Goal: Browse casually

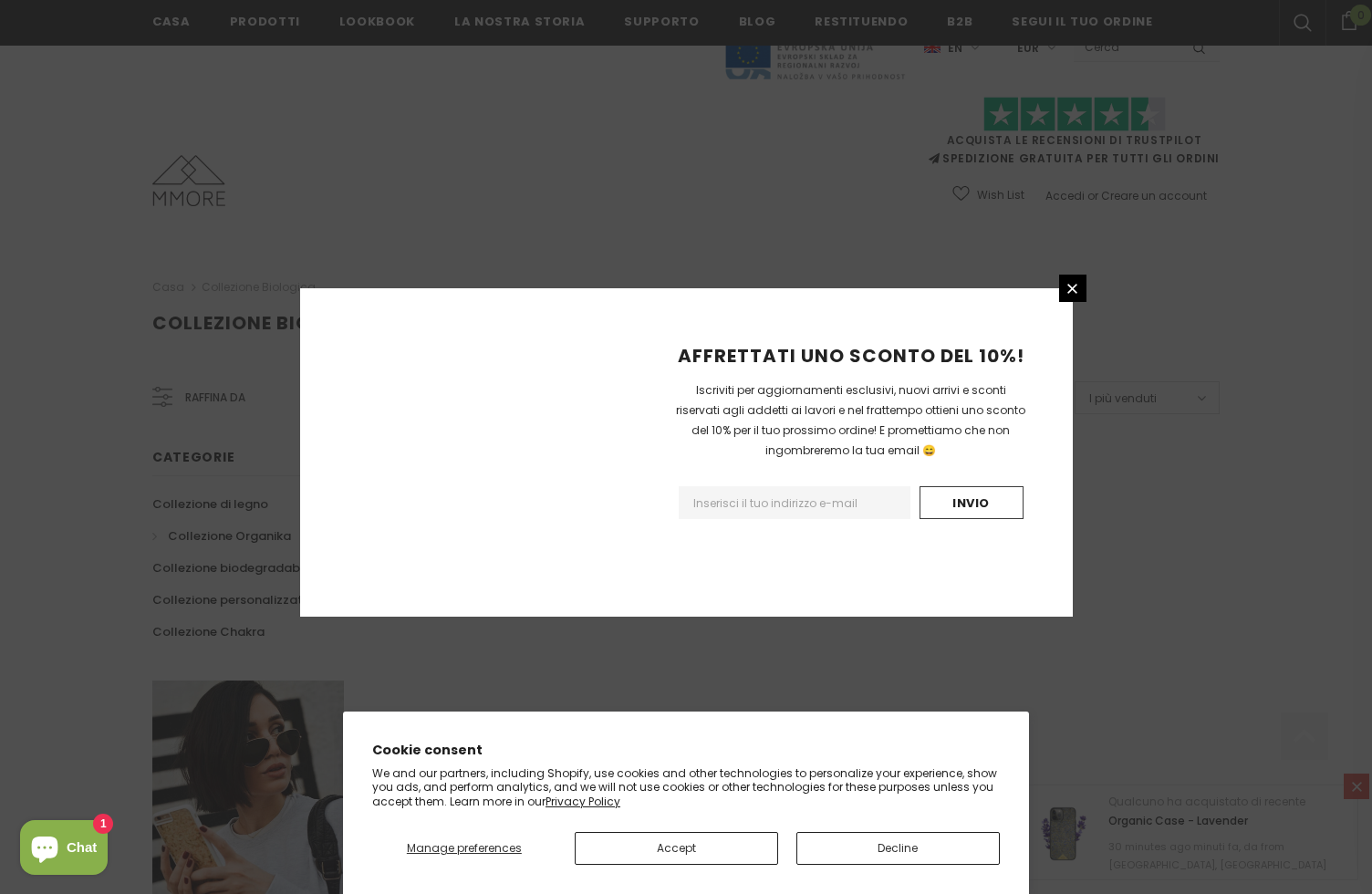
scroll to position [976, 0]
